Goal: Navigation & Orientation: Find specific page/section

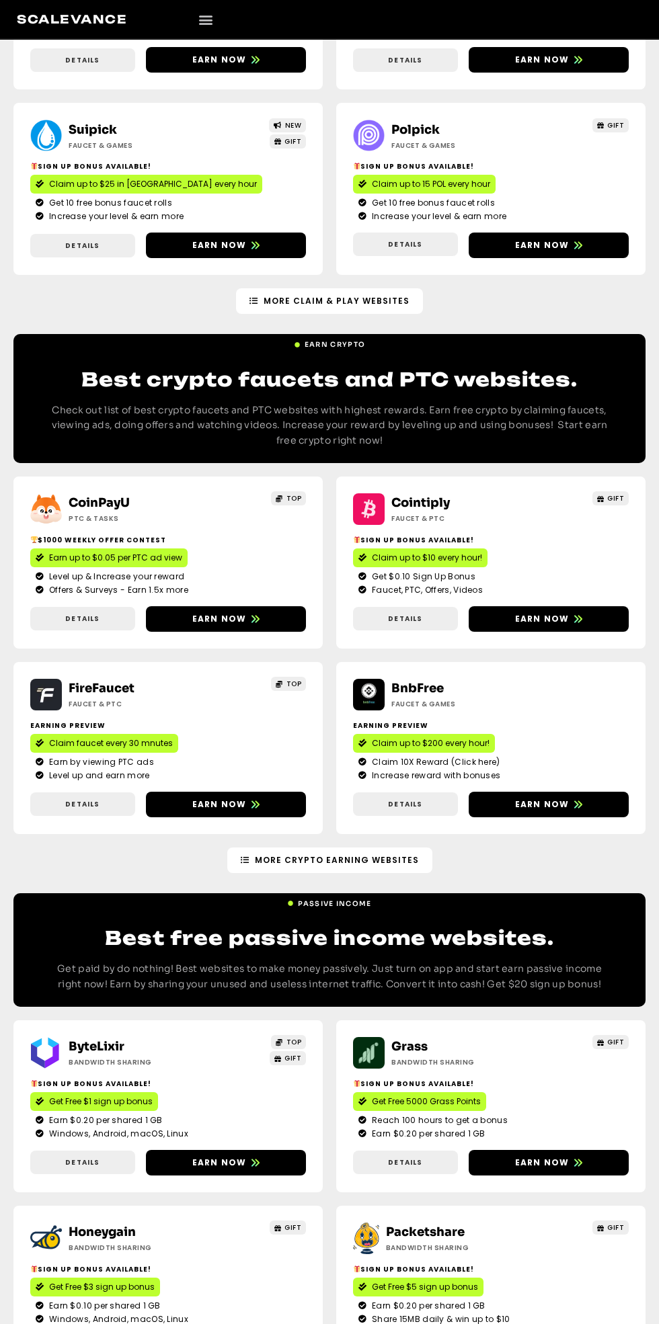
scroll to position [1477, 0]
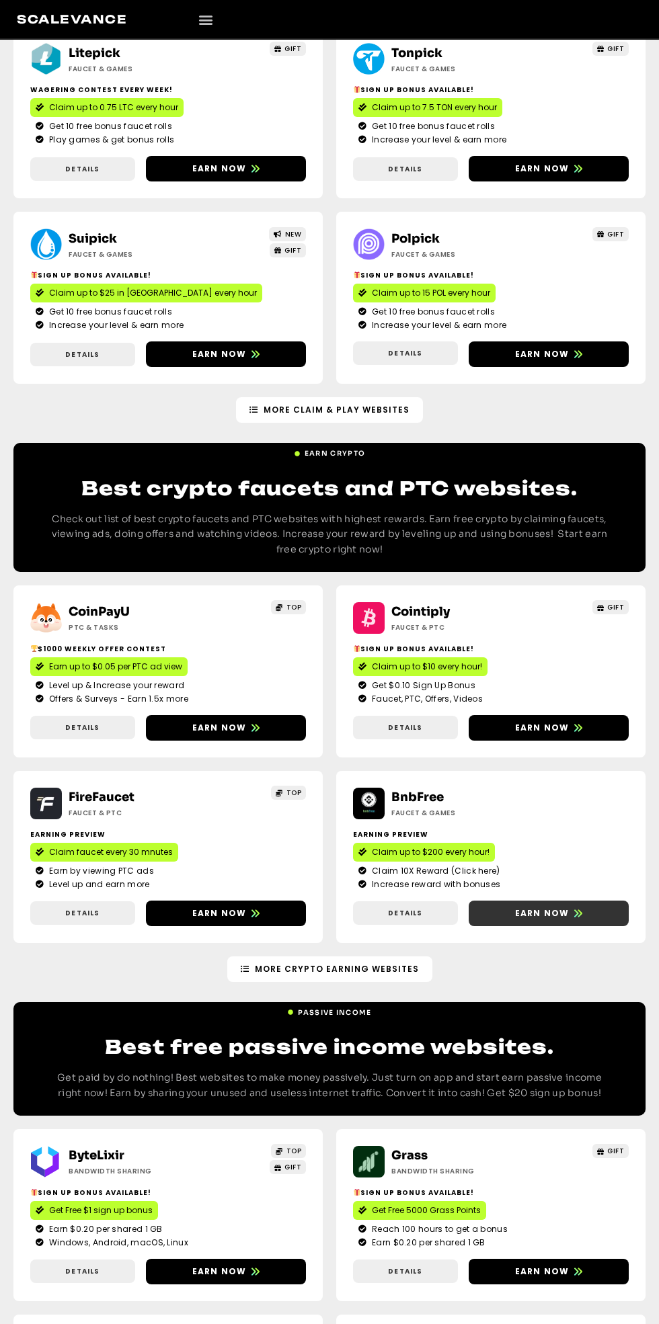
click at [574, 913] on icon at bounding box center [578, 913] width 8 height 8
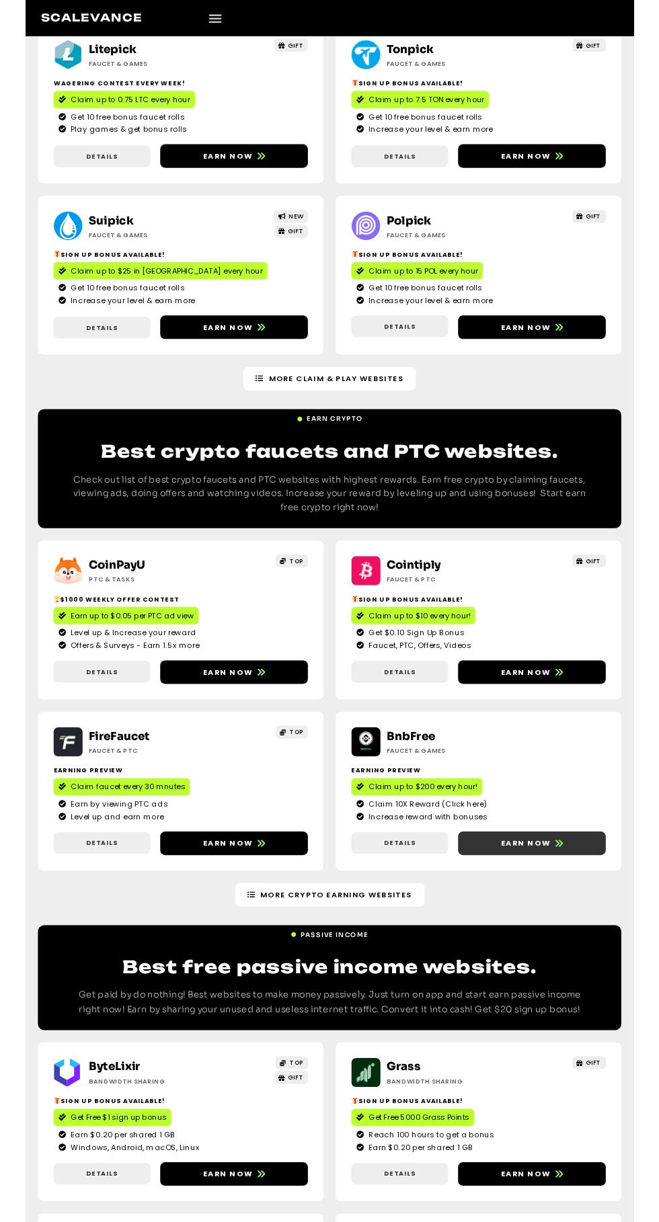
scroll to position [1521, 0]
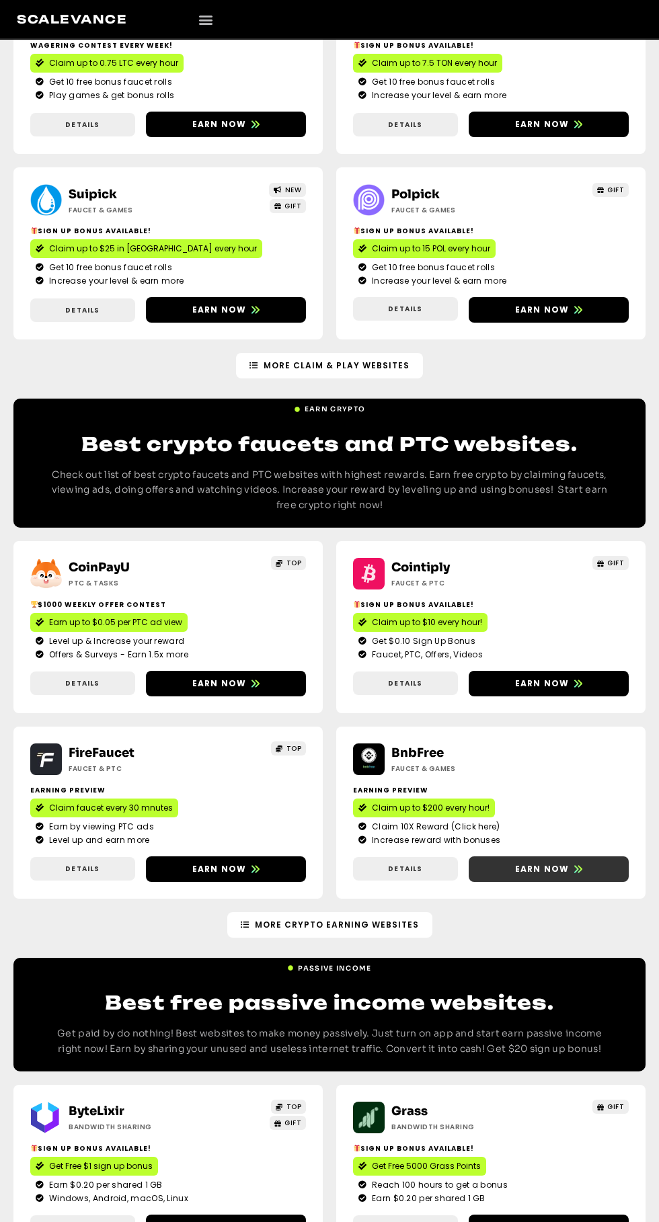
click at [548, 869] on span "Earn now" at bounding box center [542, 869] width 54 height 12
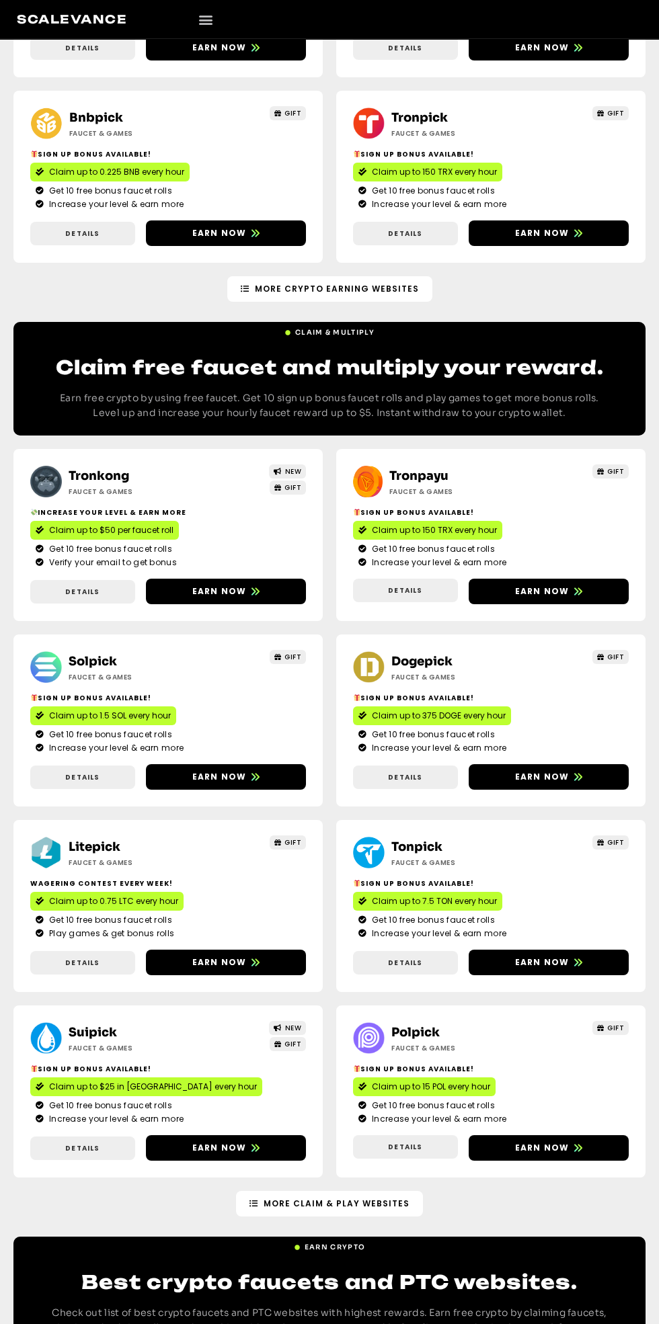
scroll to position [684, 0]
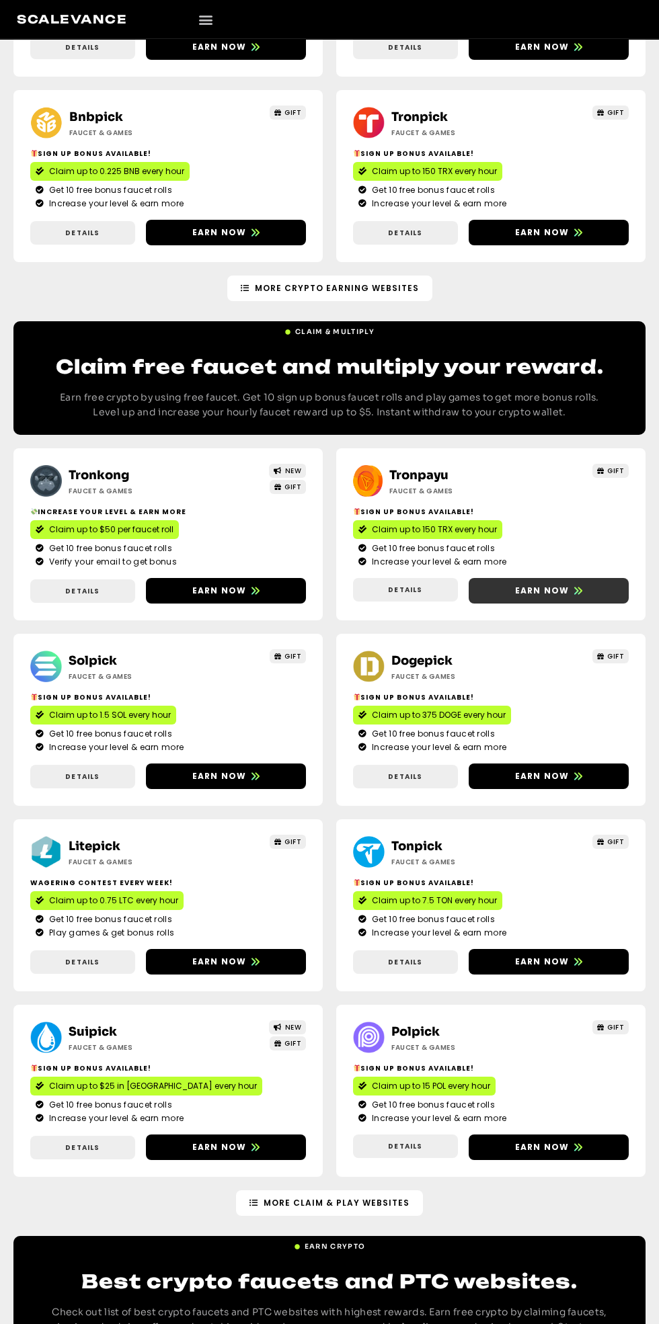
click at [576, 589] on icon at bounding box center [578, 590] width 8 height 7
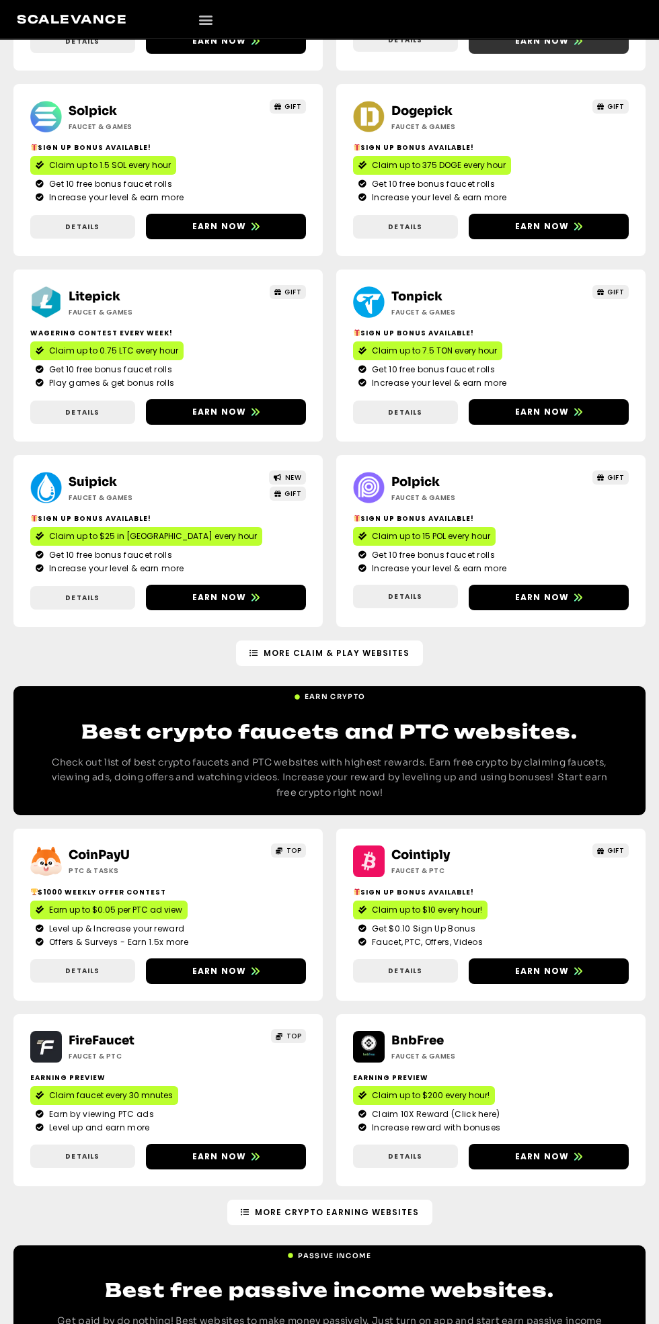
scroll to position [1234, 0]
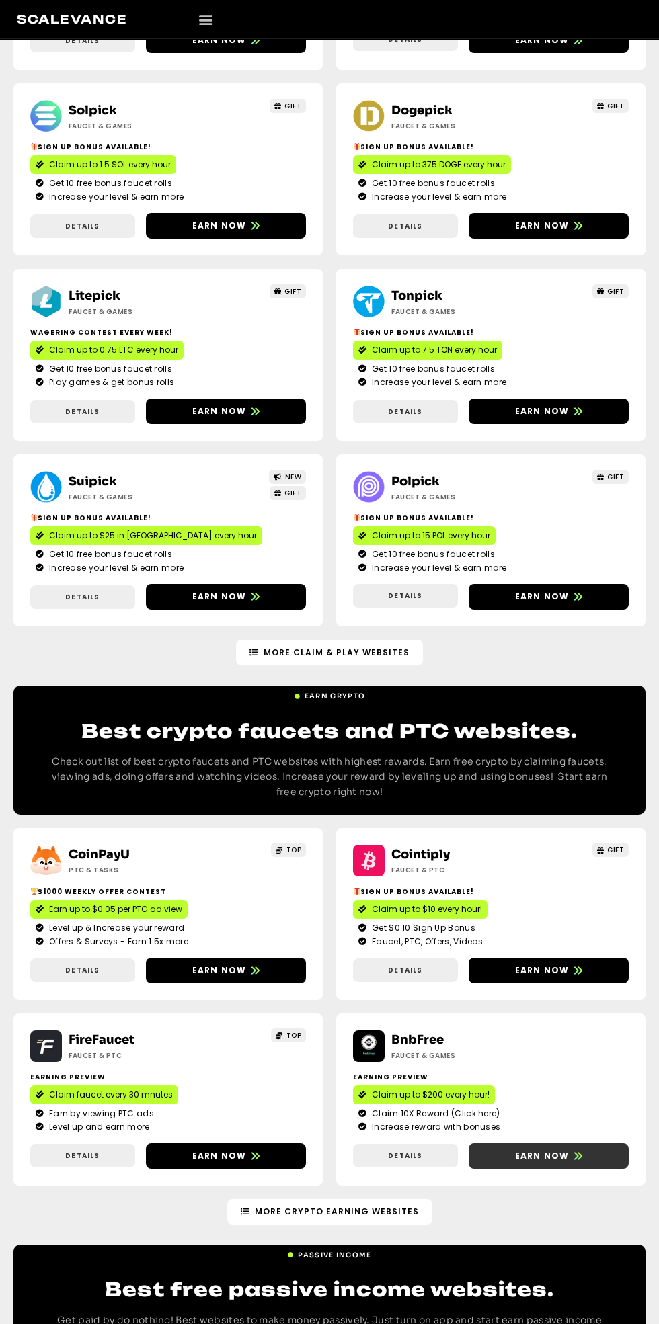
click at [553, 1155] on span "Earn now" at bounding box center [542, 1156] width 54 height 12
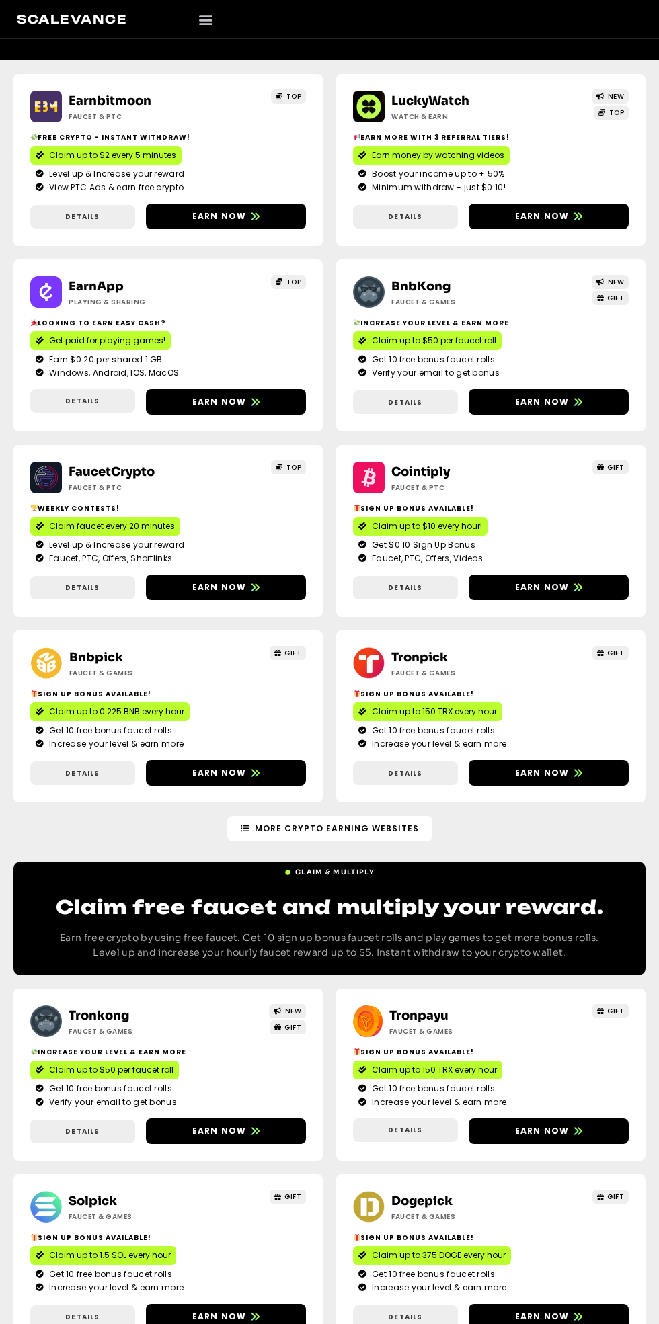
scroll to position [145, 0]
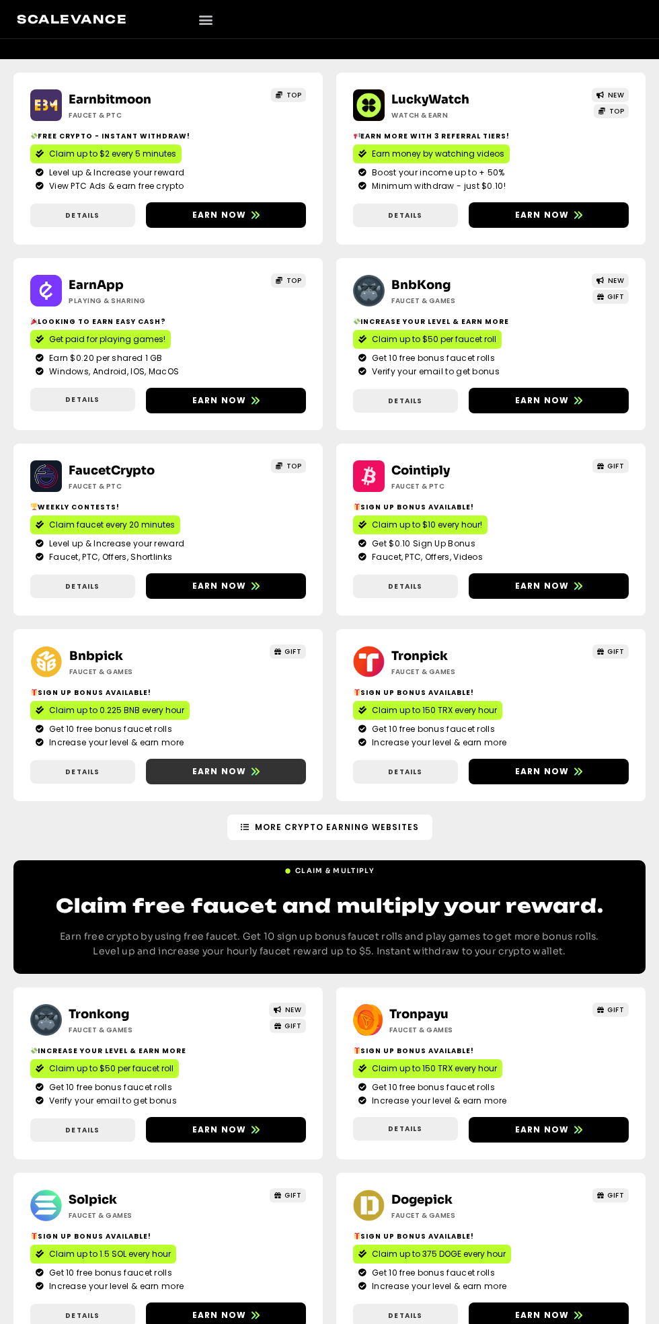
click at [220, 771] on span "Earn now" at bounding box center [219, 772] width 54 height 12
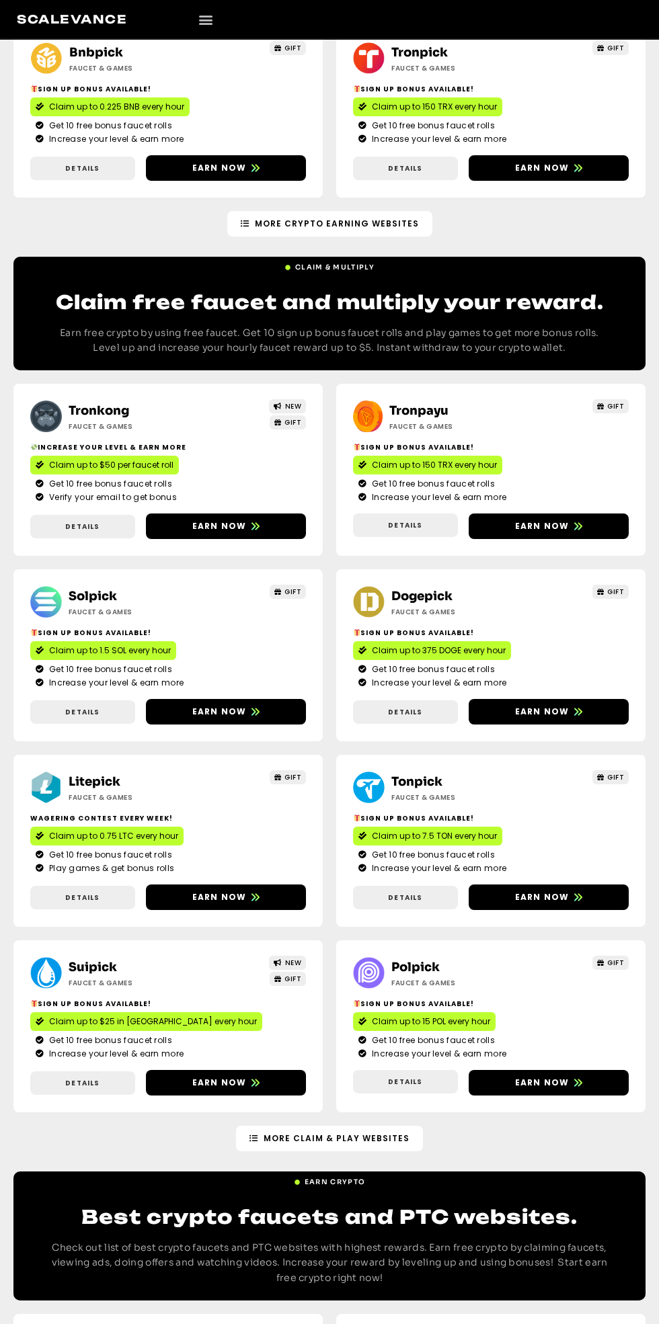
scroll to position [735, 0]
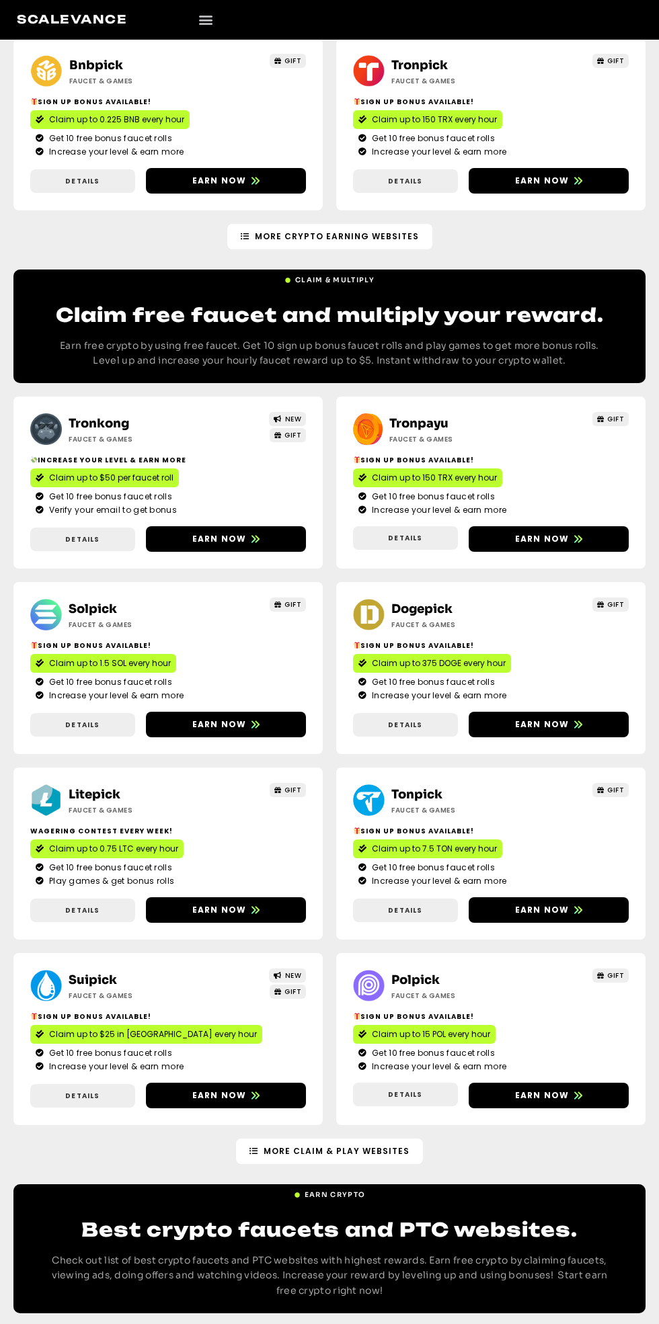
click at [585, 1051] on li "Get 10 free bonus faucet rolls" at bounding box center [490, 1053] width 265 height 13
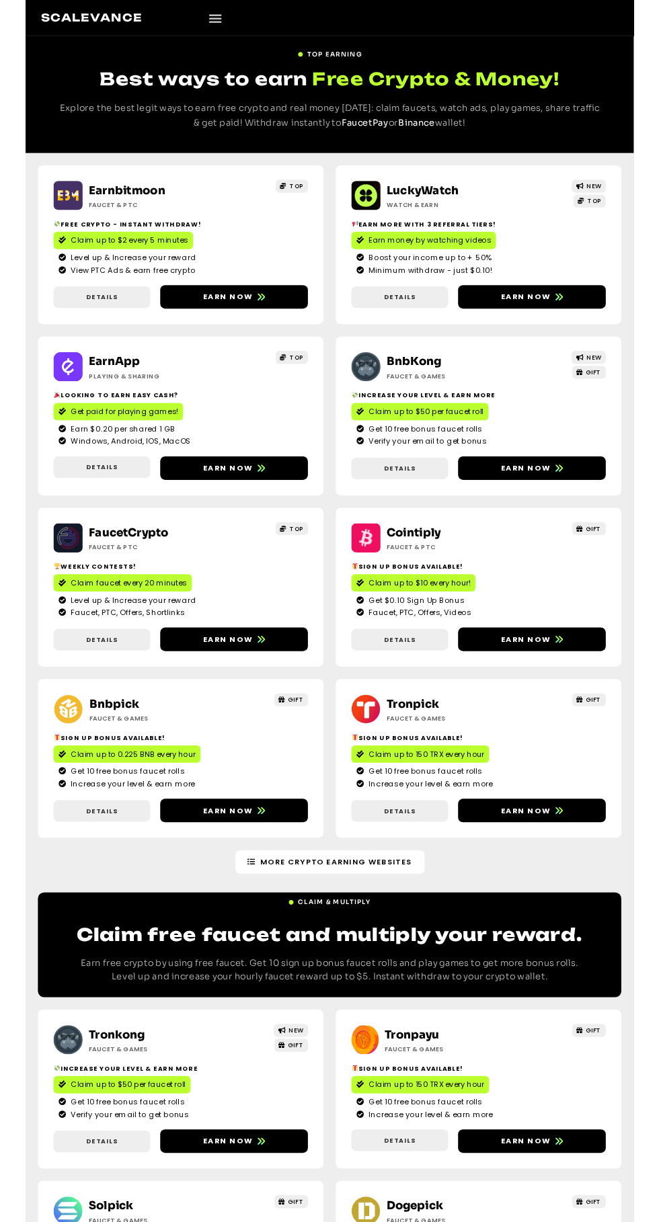
scroll to position [0, 0]
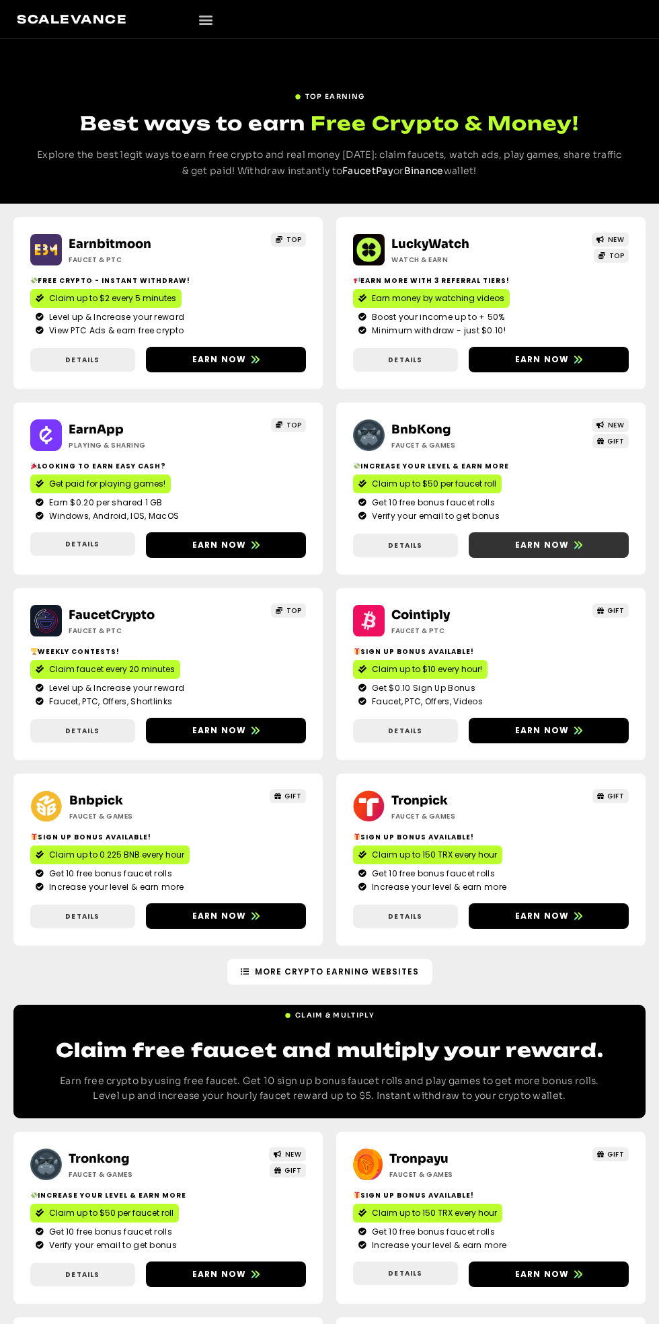
click at [547, 544] on span "Earn now" at bounding box center [542, 545] width 54 height 12
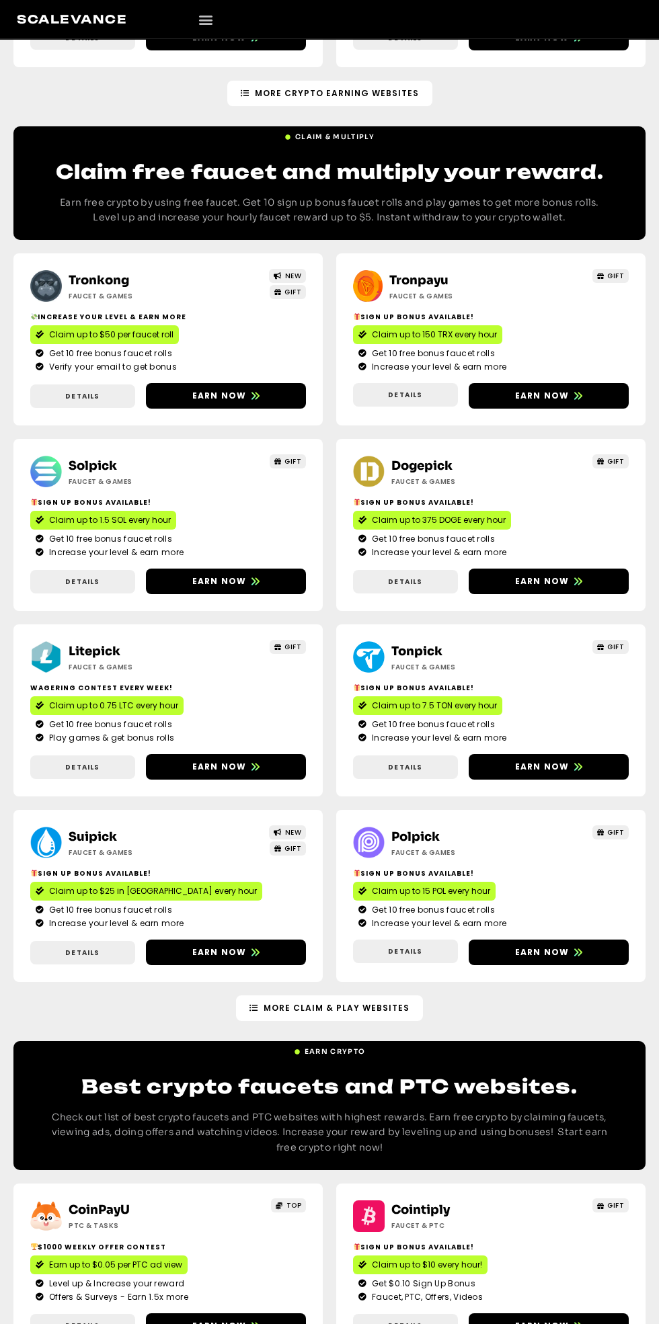
scroll to position [879, 0]
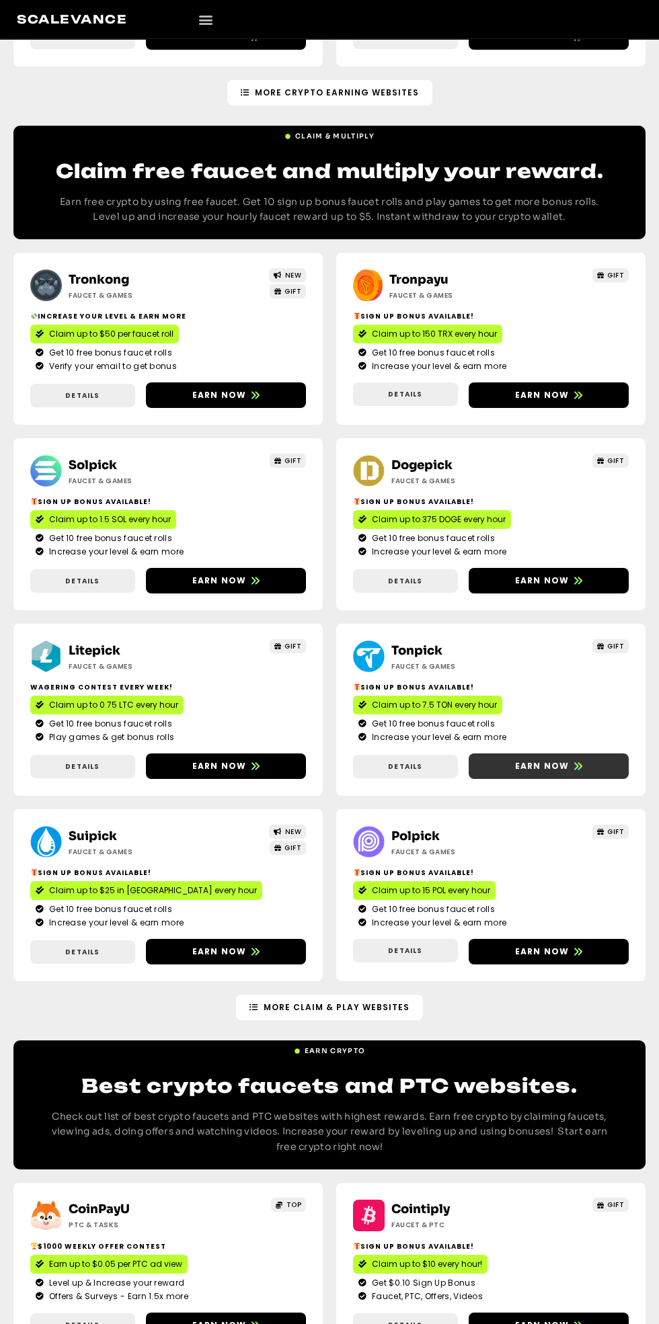
click at [575, 760] on span at bounding box center [578, 766] width 8 height 12
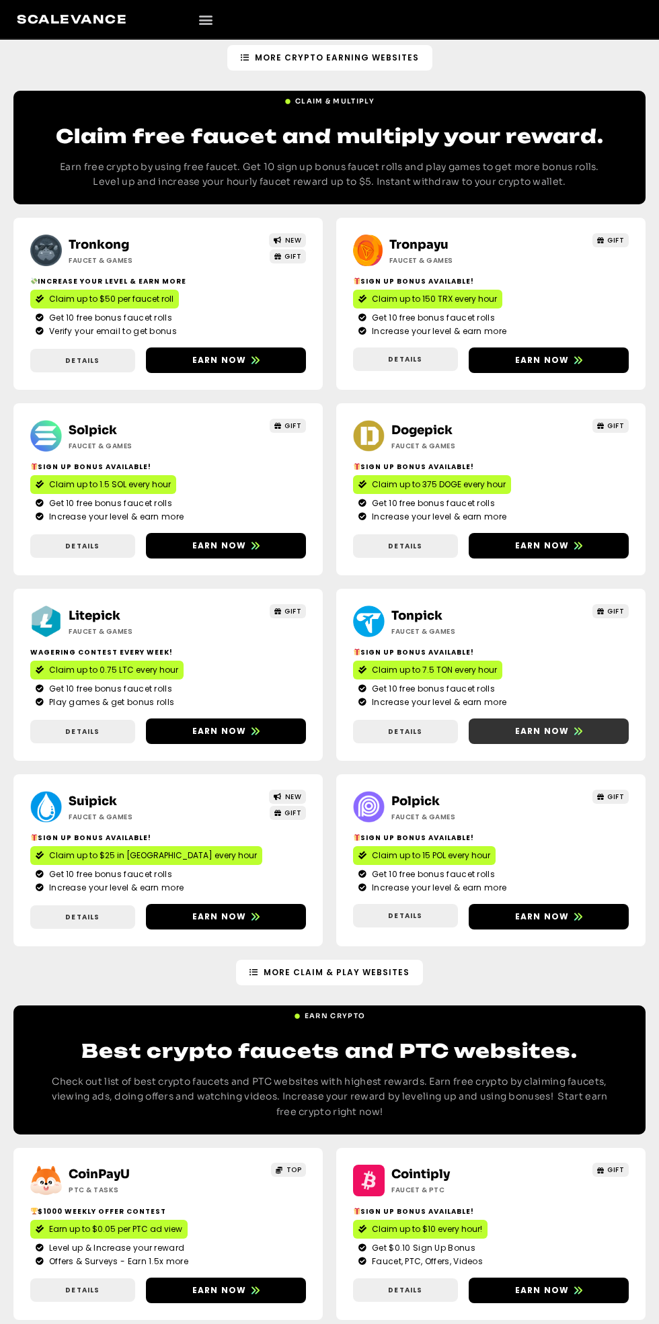
scroll to position [909, 0]
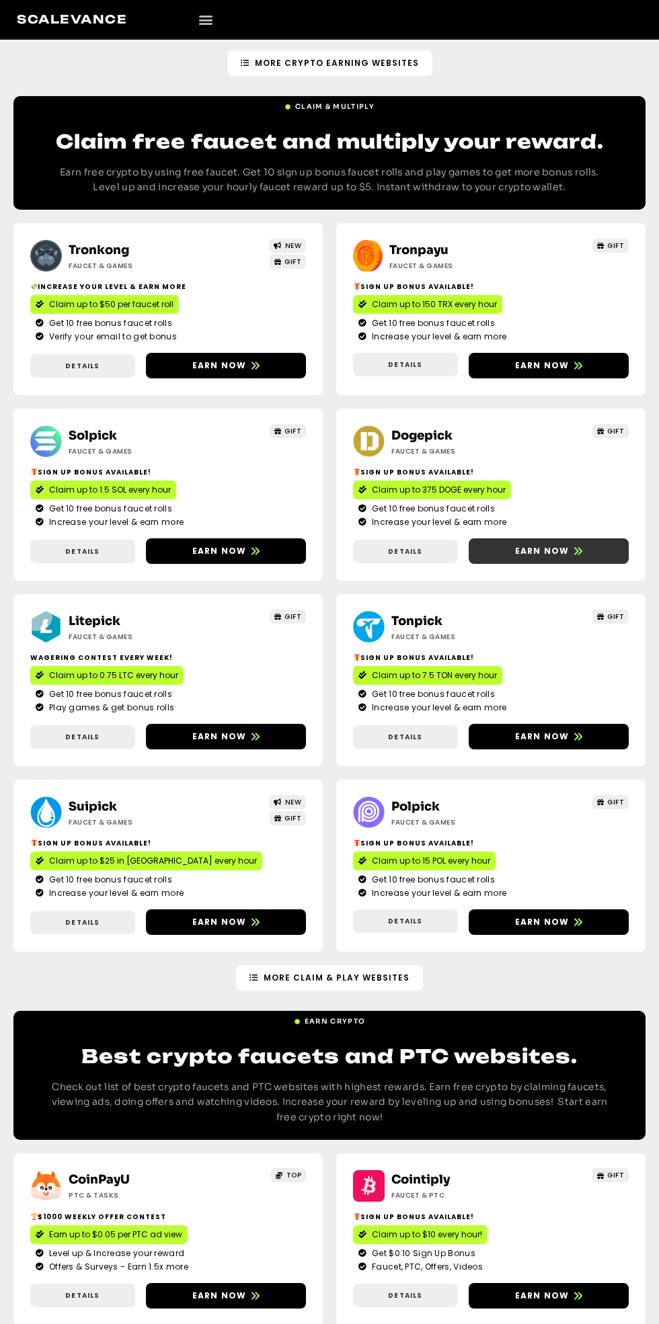
click at [566, 550] on span "Earn now" at bounding box center [542, 551] width 54 height 12
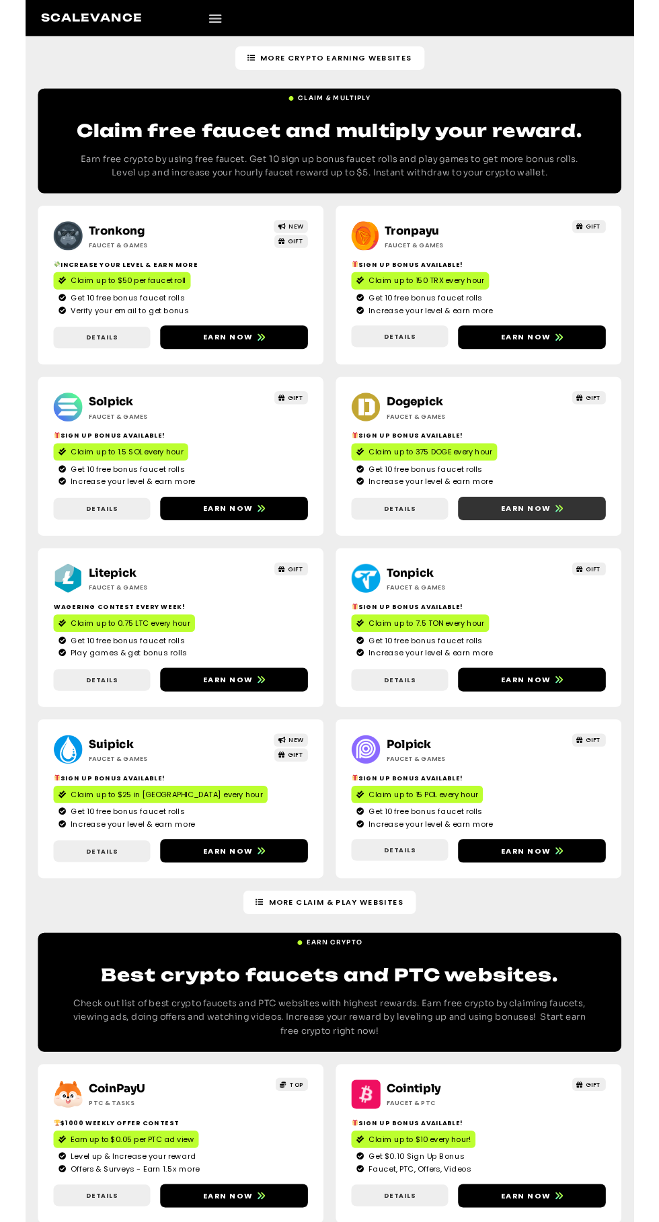
scroll to position [936, 0]
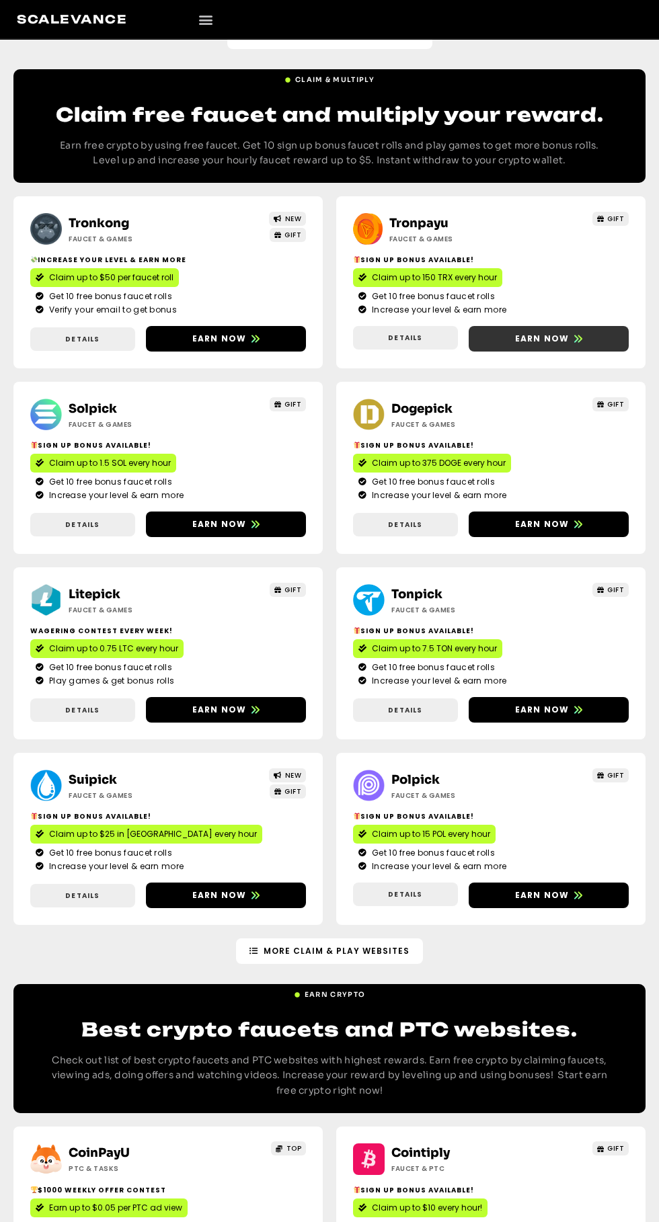
click at [551, 337] on span "Earn now" at bounding box center [542, 339] width 54 height 12
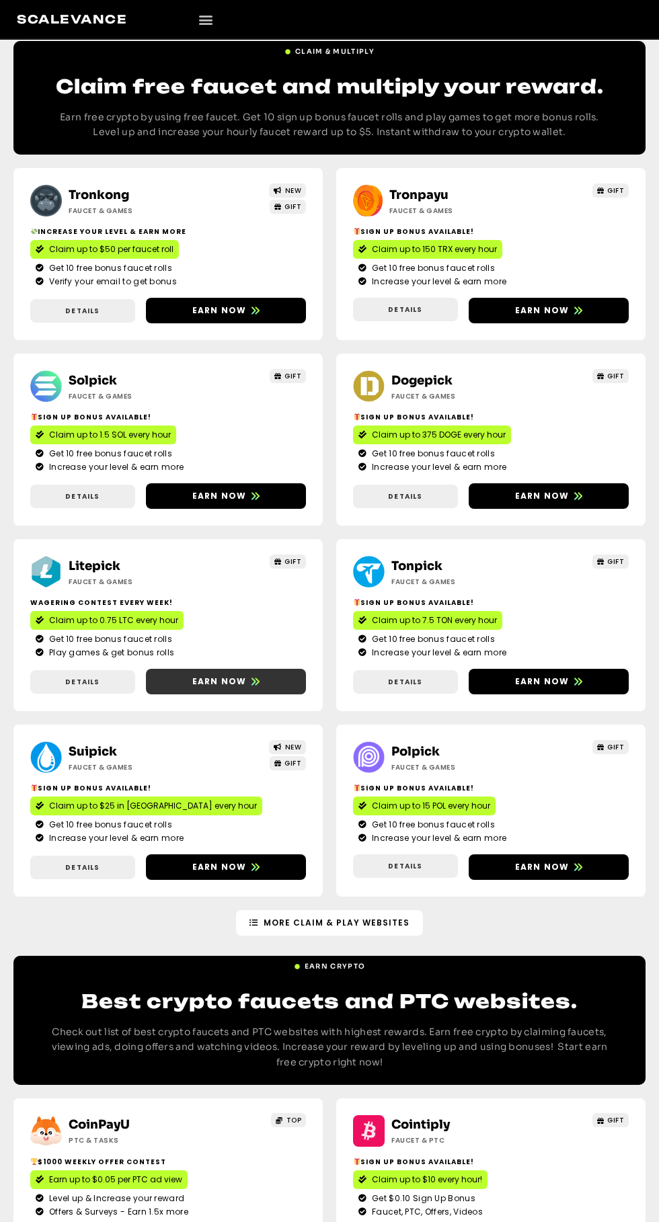
click at [221, 681] on span "Earn now" at bounding box center [219, 682] width 54 height 12
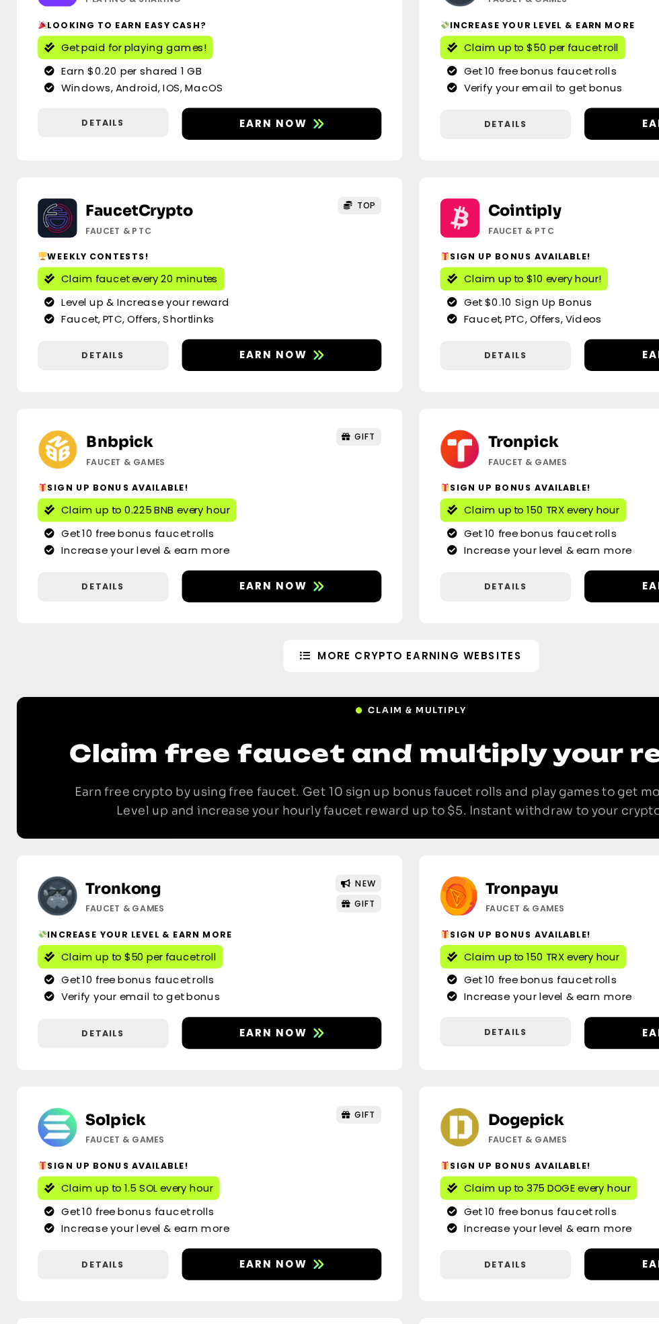
scroll to position [186, 0]
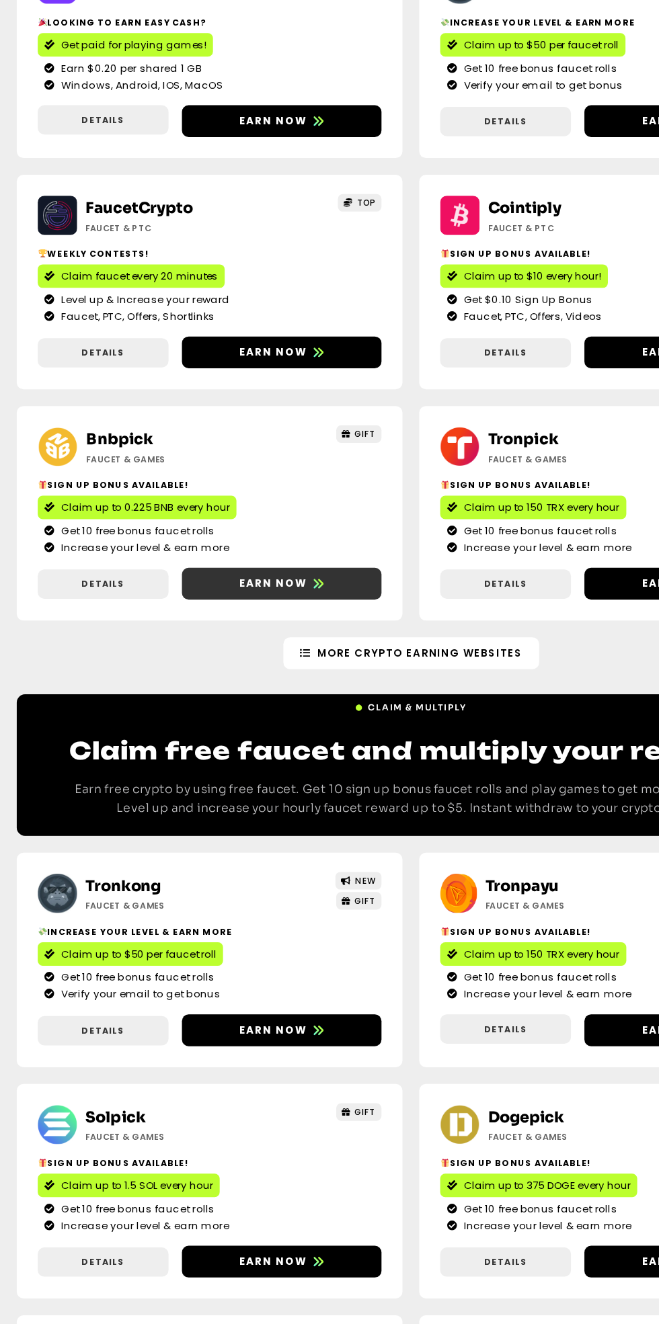
click at [239, 731] on span "Earn now" at bounding box center [219, 730] width 54 height 12
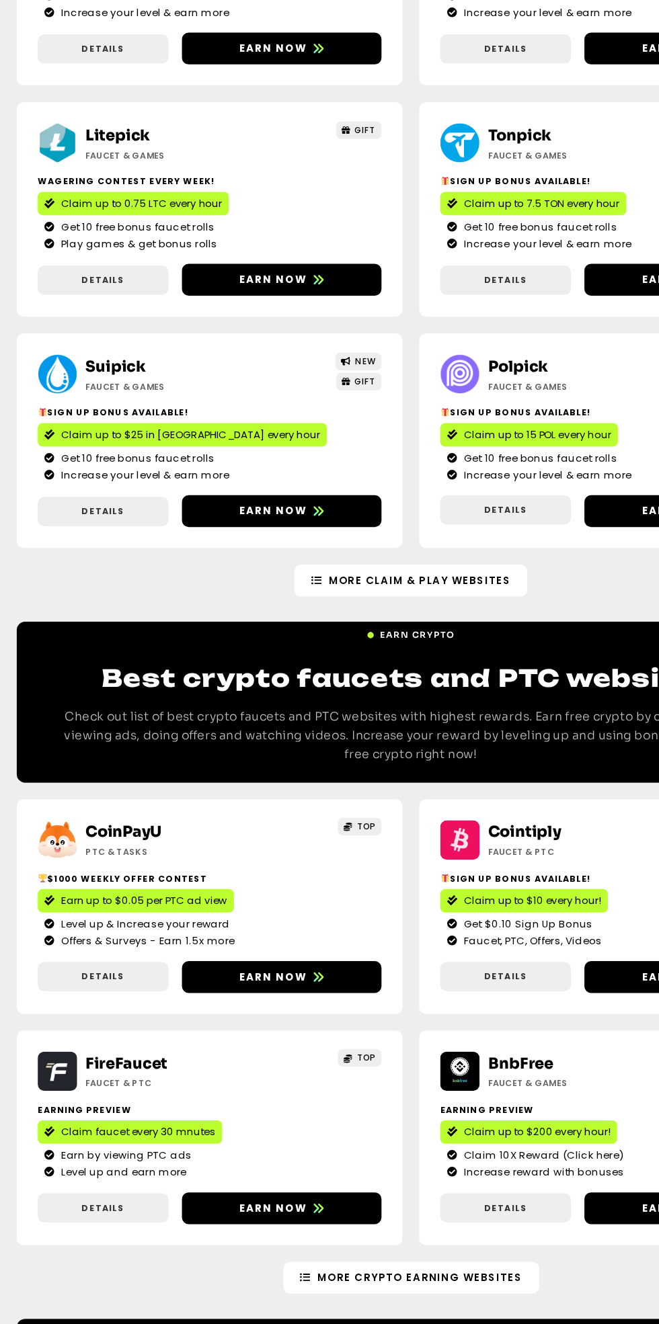
scroll to position [1164, 0]
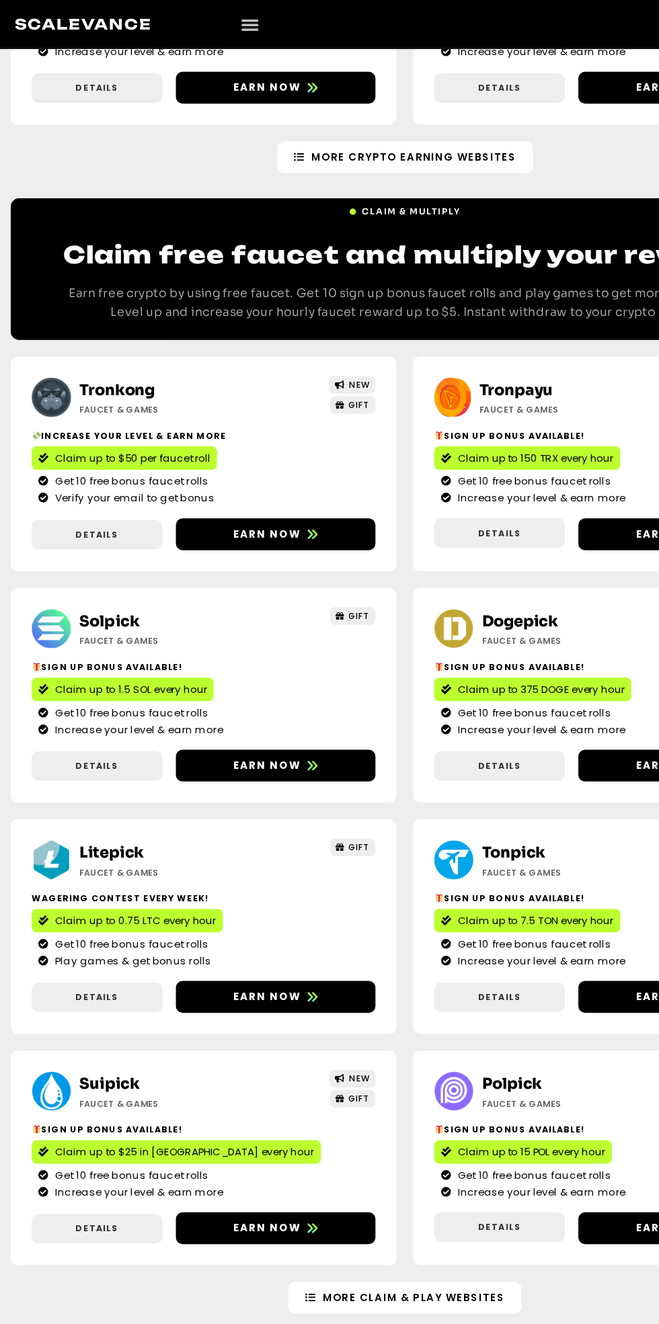
scroll to position [591, 0]
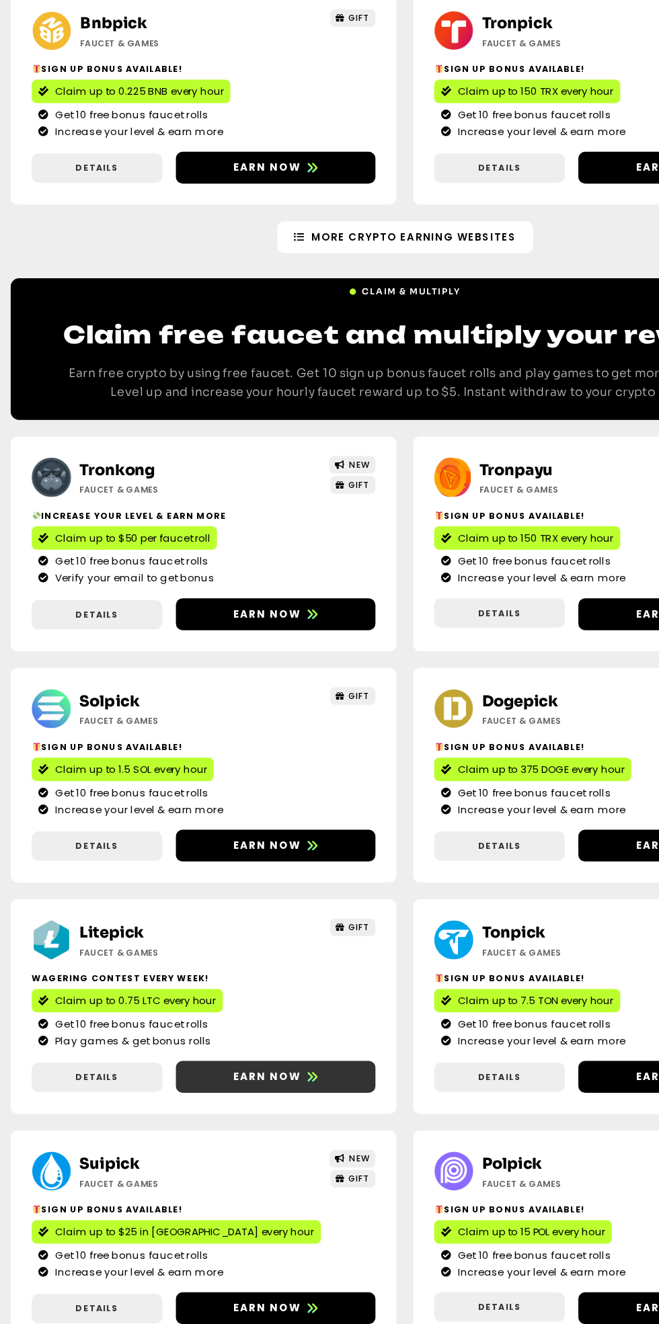
click at [231, 1057] on span "Earn now" at bounding box center [219, 1054] width 54 height 12
